Goal: Navigation & Orientation: Go to known website

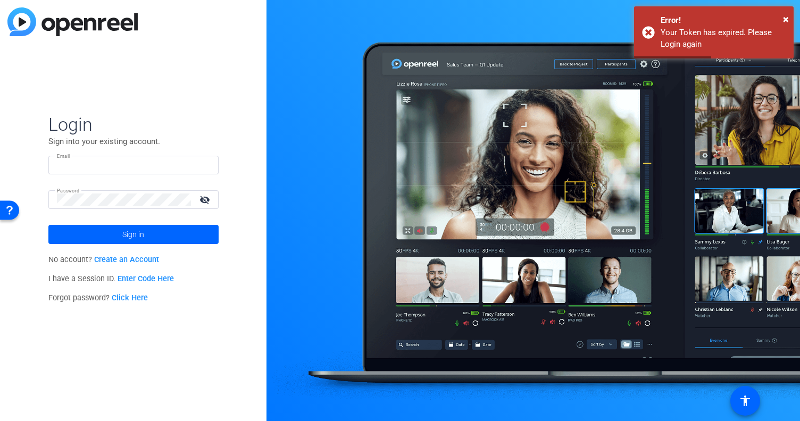
type input "[EMAIL_ADDRESS][PERSON_NAME][DOMAIN_NAME]"
click at [208, 203] on mat-icon "visibility_off" at bounding box center [206, 199] width 26 height 15
click at [208, 203] on mat-icon "visibility" at bounding box center [206, 199] width 26 height 15
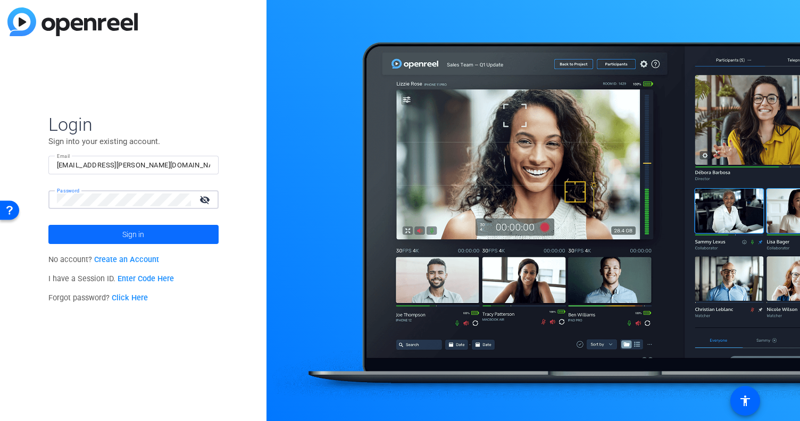
click at [146, 234] on span at bounding box center [133, 235] width 170 height 26
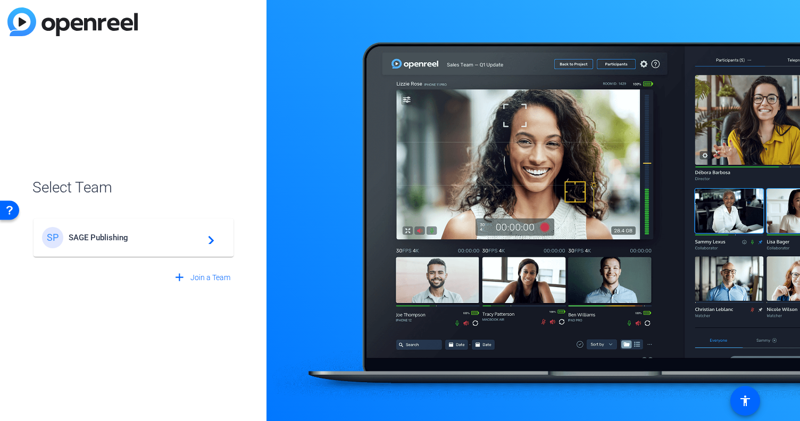
click at [137, 234] on span "SAGE Publishing" at bounding box center [135, 238] width 133 height 10
